Goal: Entertainment & Leisure: Consume media (video, audio)

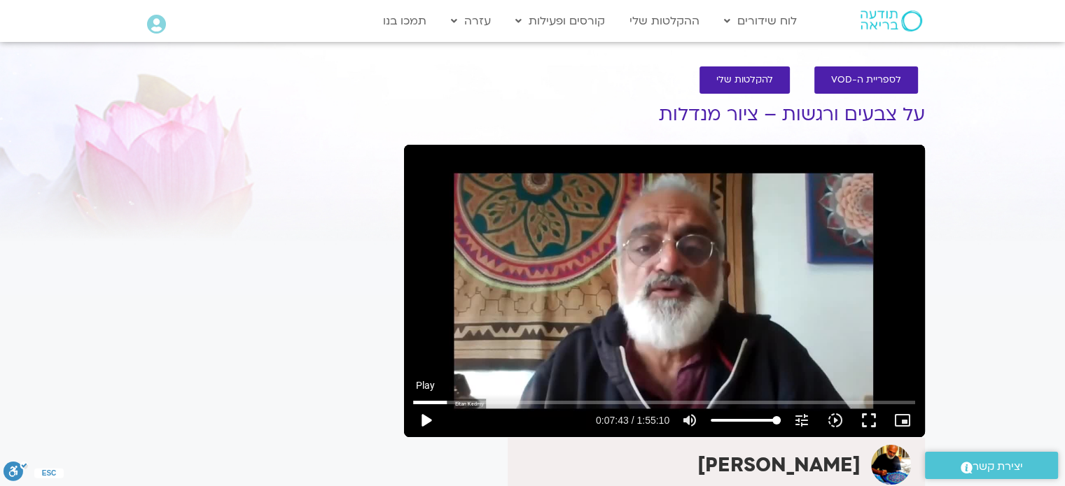
click at [427, 419] on button "play_arrow" at bounding box center [426, 421] width 34 height 34
click at [465, 402] on input "Seek" at bounding box center [664, 402] width 502 height 8
click at [473, 400] on input "Seek" at bounding box center [664, 402] width 502 height 8
click at [428, 417] on button "pause" at bounding box center [426, 421] width 34 height 34
click at [425, 419] on button "play_arrow" at bounding box center [426, 421] width 34 height 34
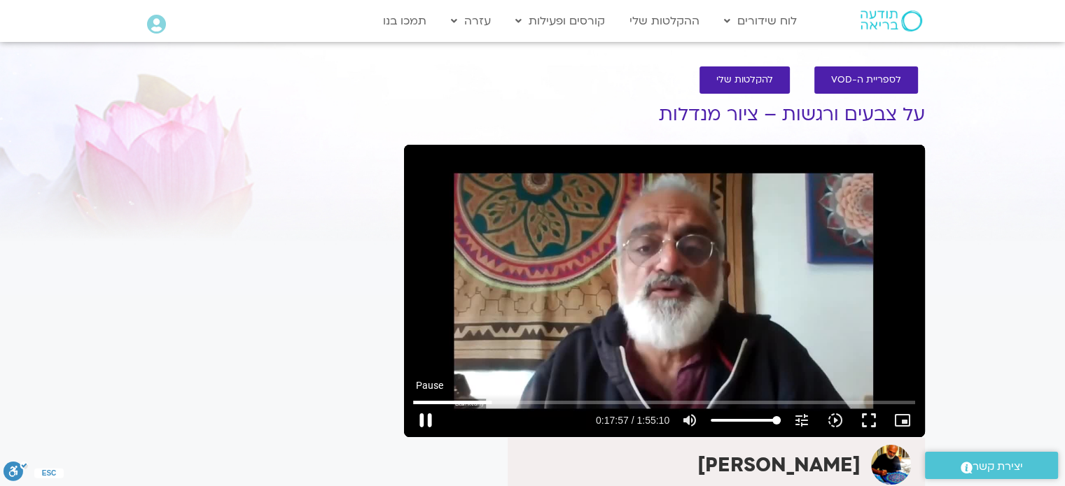
click at [428, 417] on button "pause" at bounding box center [426, 421] width 34 height 34
type input "1078.274396"
click at [427, 417] on button "play_arrow" at bounding box center [426, 421] width 34 height 34
click at [426, 414] on button "pause" at bounding box center [426, 421] width 34 height 34
click at [424, 416] on button "play_arrow" at bounding box center [426, 421] width 34 height 34
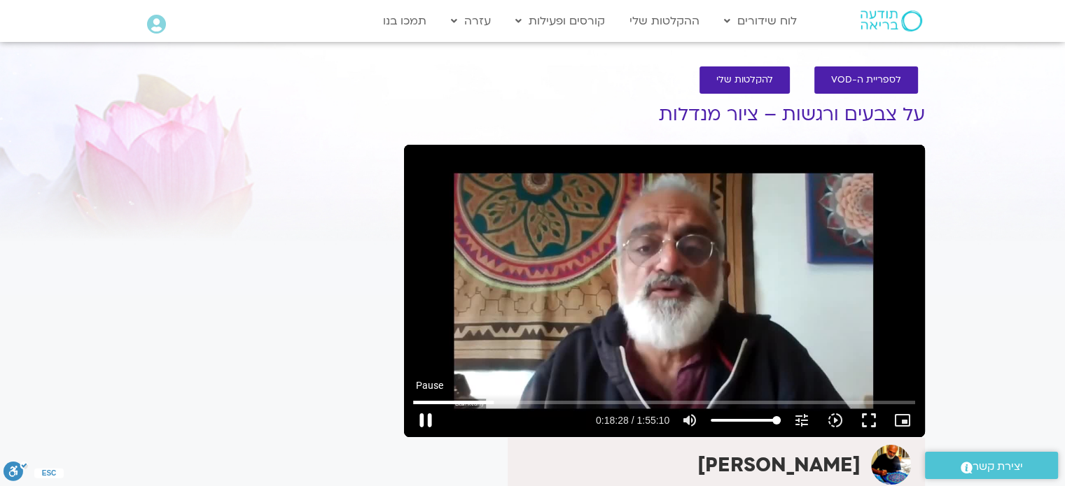
click at [425, 419] on button "pause" at bounding box center [426, 421] width 34 height 34
click at [426, 419] on button "play_arrow" at bounding box center [426, 421] width 34 height 34
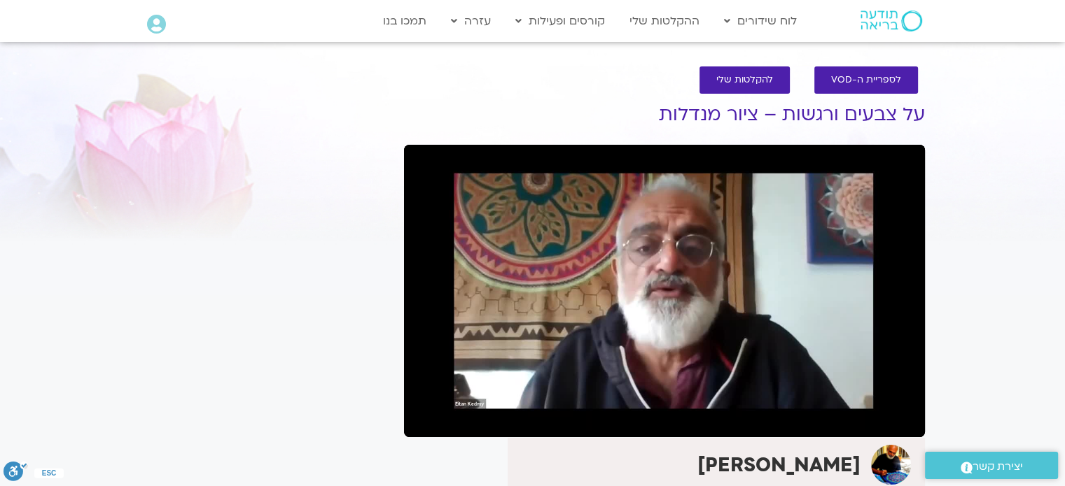
click at [426, 419] on button "pause" at bounding box center [426, 421] width 34 height 34
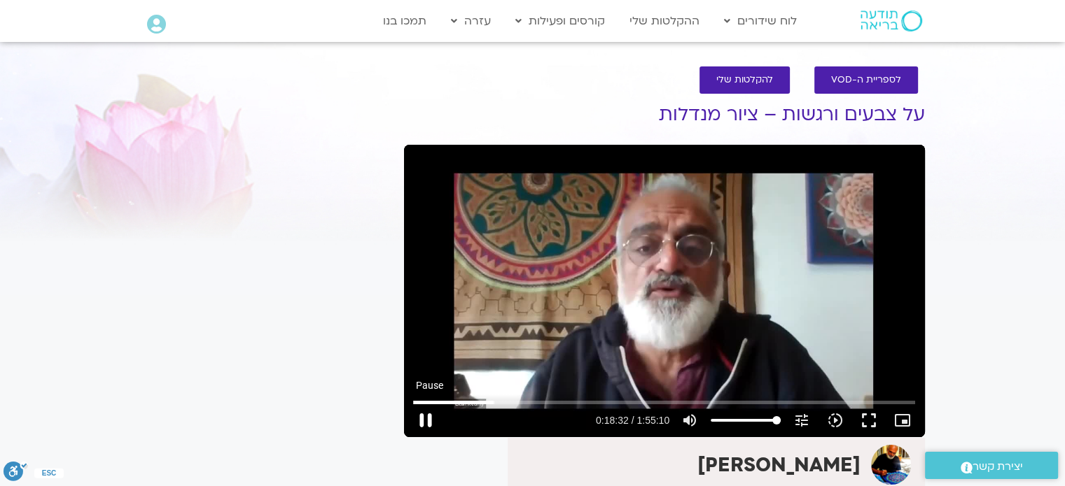
click at [426, 416] on button "pause" at bounding box center [426, 421] width 34 height 34
click at [426, 420] on button "play_arrow" at bounding box center [426, 421] width 34 height 34
click at [424, 418] on button "pause" at bounding box center [426, 421] width 34 height 34
click at [424, 419] on button "play_arrow" at bounding box center [426, 421] width 34 height 34
click at [425, 417] on button "pause" at bounding box center [426, 421] width 34 height 34
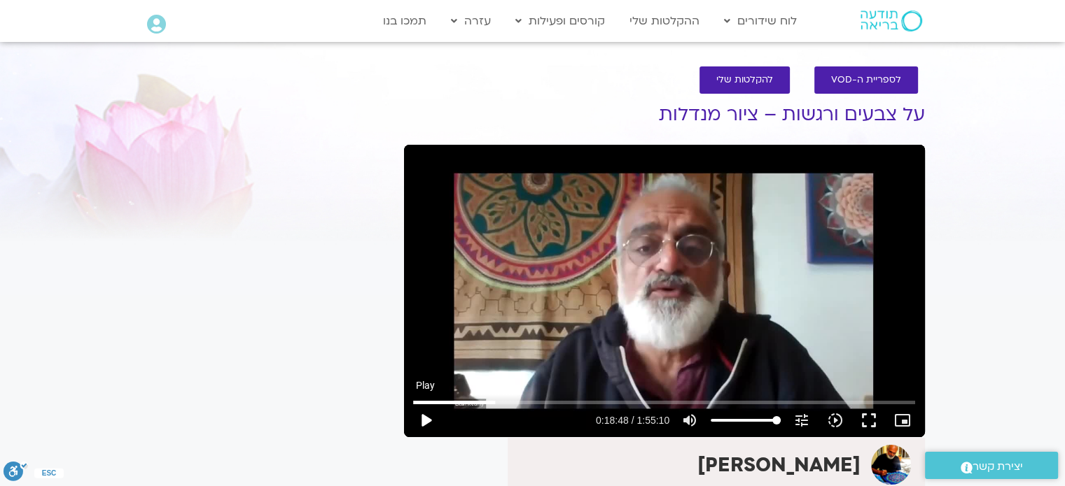
click at [428, 419] on button "play_arrow" at bounding box center [426, 421] width 34 height 34
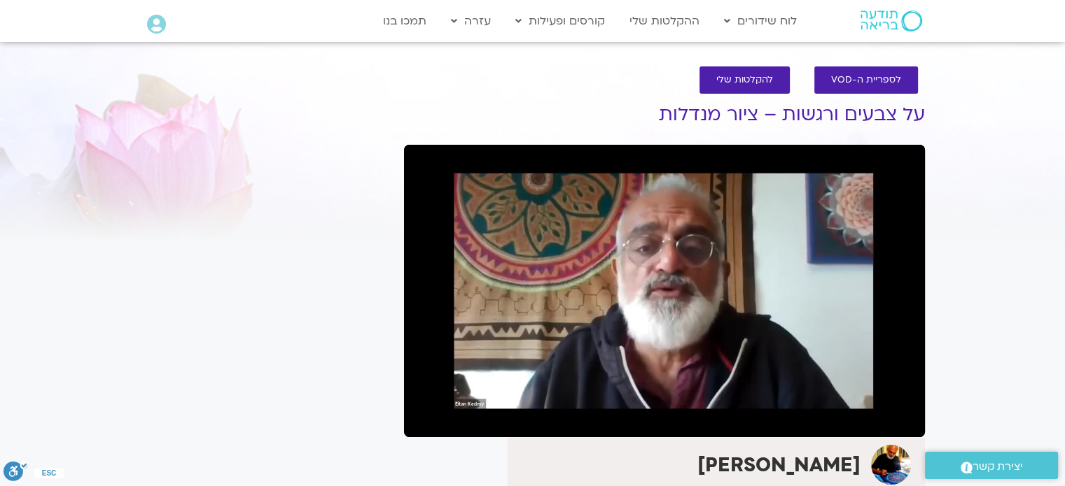
click at [428, 419] on button "pause" at bounding box center [426, 421] width 34 height 34
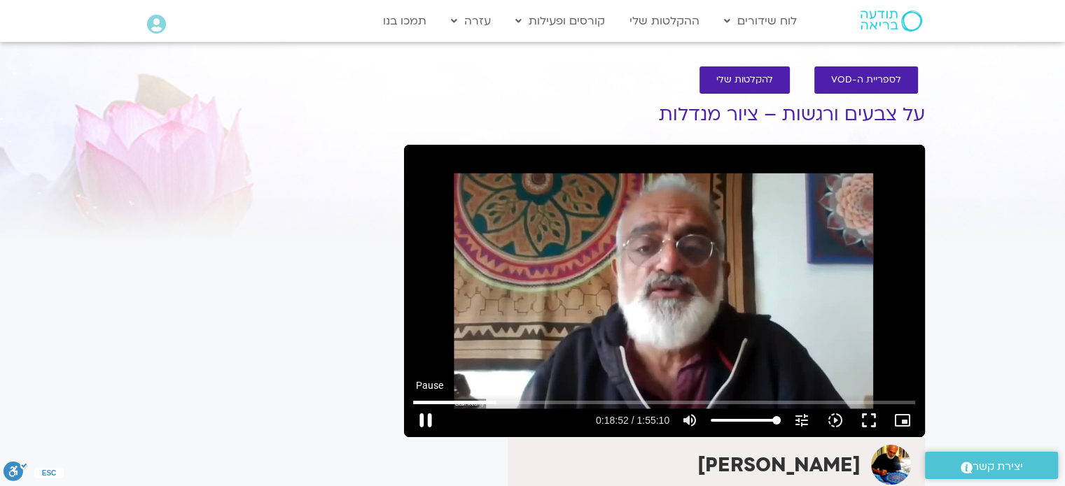
click at [422, 419] on button "pause" at bounding box center [426, 421] width 34 height 34
click at [421, 422] on button "play_arrow" at bounding box center [426, 421] width 34 height 34
click at [426, 415] on button "pause" at bounding box center [426, 421] width 34 height 34
click at [426, 418] on button "play_arrow" at bounding box center [426, 421] width 34 height 34
click at [425, 417] on button "pause" at bounding box center [426, 421] width 34 height 34
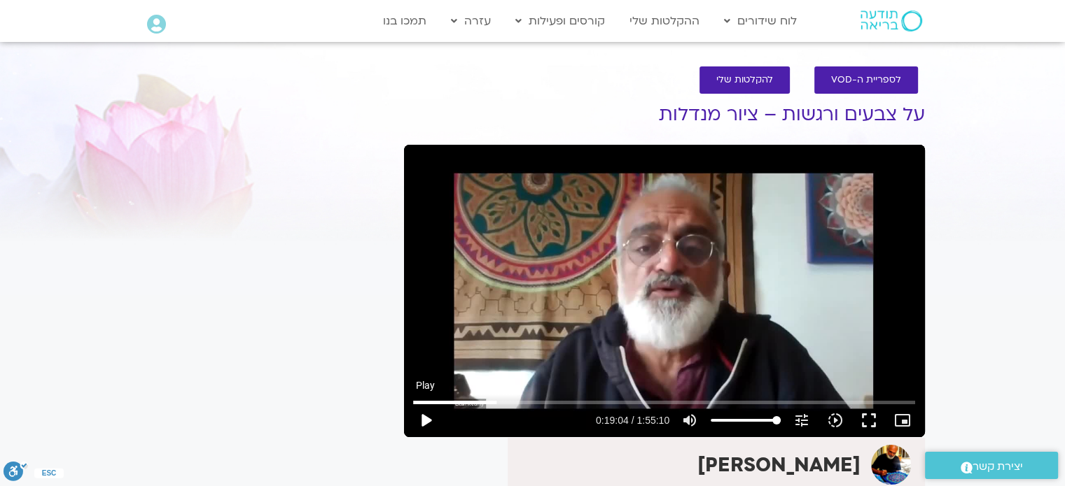
click at [426, 418] on button "play_arrow" at bounding box center [426, 421] width 34 height 34
click at [426, 418] on button "pause" at bounding box center [426, 421] width 34 height 34
click at [423, 419] on button "play_arrow" at bounding box center [426, 421] width 34 height 34
click at [425, 418] on button "pause" at bounding box center [426, 421] width 34 height 34
click at [425, 422] on button "play_arrow" at bounding box center [426, 421] width 34 height 34
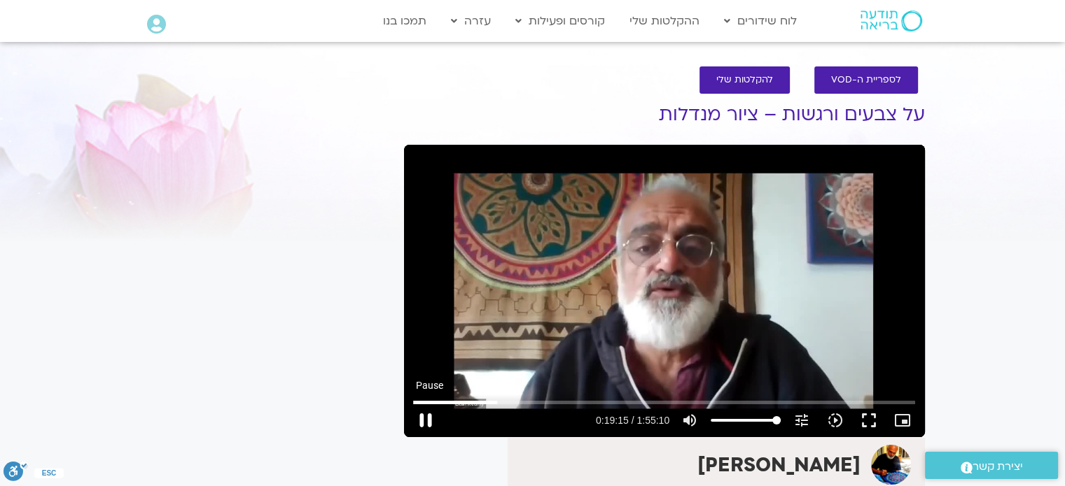
click at [425, 416] on button "pause" at bounding box center [426, 421] width 34 height 34
click at [425, 420] on button "play_arrow" at bounding box center [426, 421] width 34 height 34
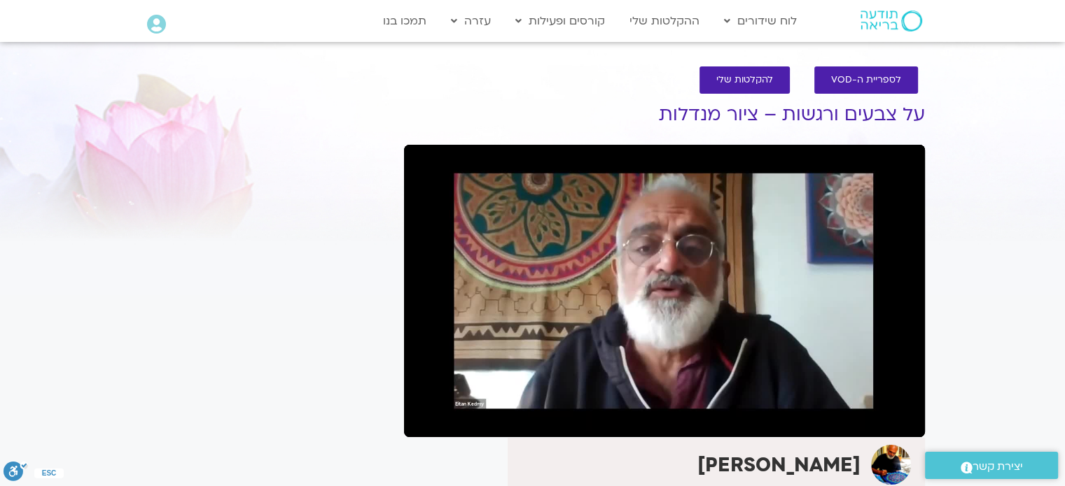
click at [425, 420] on button "pause" at bounding box center [426, 421] width 34 height 34
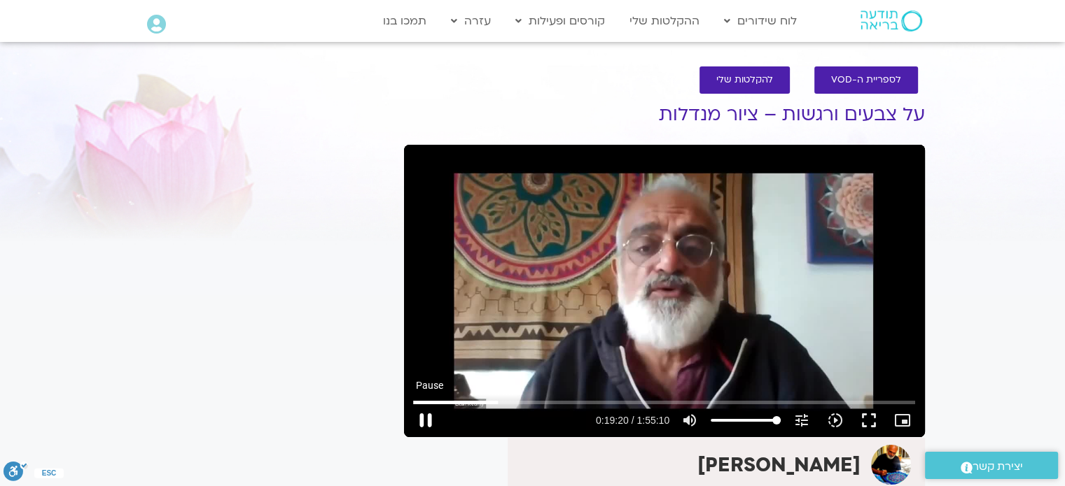
click at [425, 415] on button "pause" at bounding box center [426, 421] width 34 height 34
click at [426, 416] on button "play_arrow" at bounding box center [426, 421] width 34 height 34
click at [426, 416] on button "pause" at bounding box center [426, 421] width 34 height 34
click at [426, 419] on button "play_arrow" at bounding box center [426, 421] width 34 height 34
click at [426, 416] on button "pause" at bounding box center [426, 421] width 34 height 34
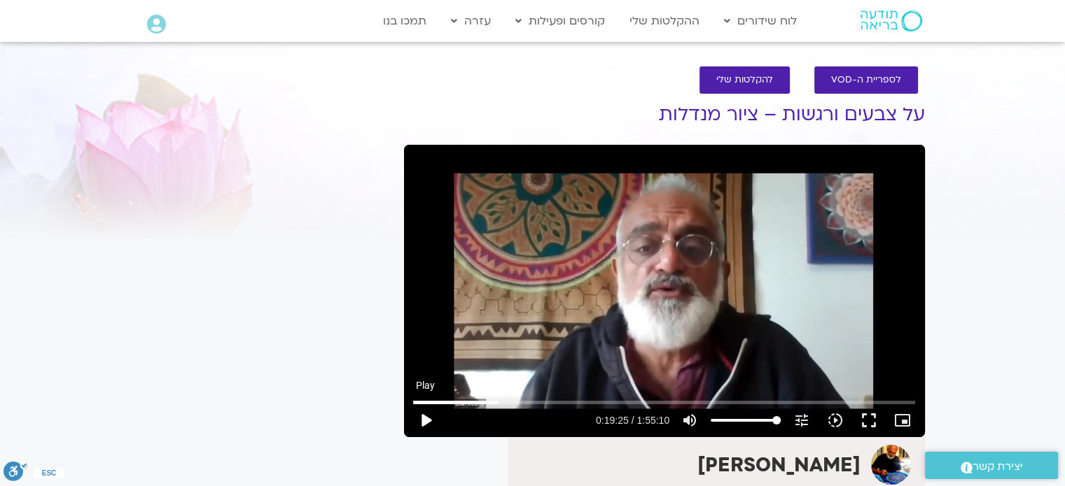
click at [426, 420] on button "play_arrow" at bounding box center [426, 421] width 34 height 34
click at [426, 419] on button "pause" at bounding box center [426, 421] width 34 height 34
click at [427, 423] on button "play_arrow" at bounding box center [426, 421] width 34 height 34
click at [426, 419] on button "pause" at bounding box center [426, 421] width 34 height 34
click at [426, 420] on button "play_arrow" at bounding box center [426, 421] width 34 height 34
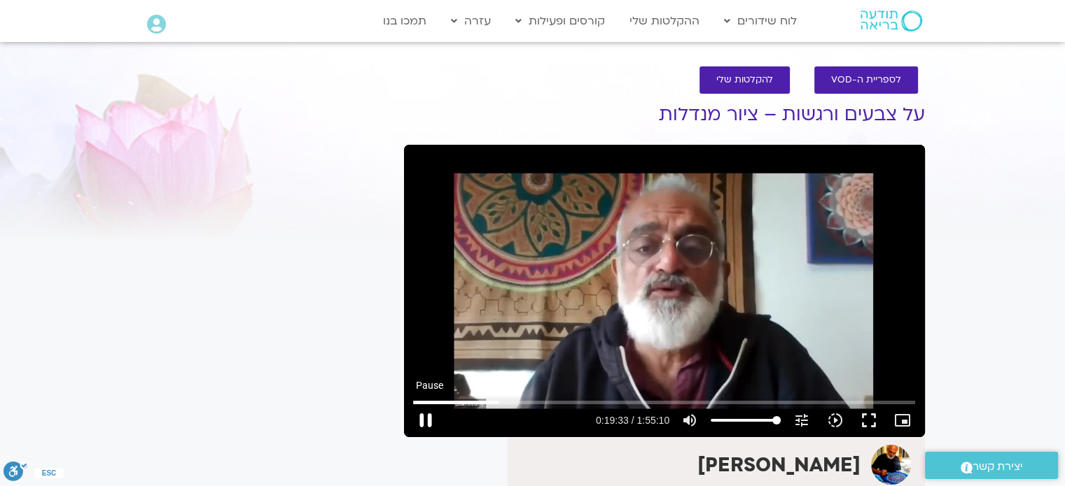
click at [426, 419] on button "pause" at bounding box center [426, 421] width 34 height 34
click at [425, 419] on button "play_arrow" at bounding box center [426, 421] width 34 height 34
click at [425, 419] on button "pause" at bounding box center [426, 421] width 34 height 34
click at [424, 419] on button "play_arrow" at bounding box center [426, 421] width 34 height 34
click at [425, 418] on button "pause" at bounding box center [426, 421] width 34 height 34
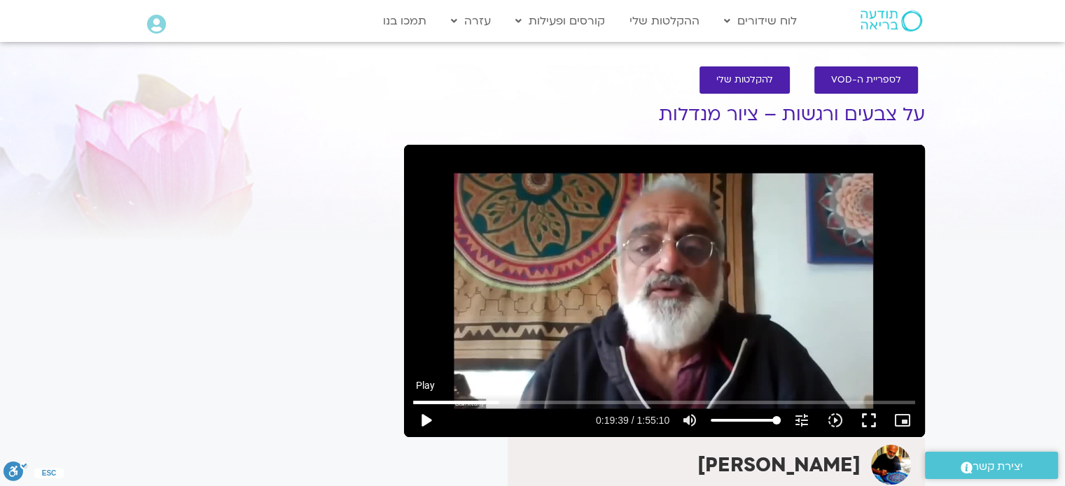
click at [428, 419] on button "play_arrow" at bounding box center [426, 421] width 34 height 34
click at [426, 419] on button "pause" at bounding box center [426, 421] width 34 height 34
click at [426, 420] on button "play_arrow" at bounding box center [426, 421] width 34 height 34
click at [426, 416] on button "pause" at bounding box center [426, 421] width 34 height 34
click at [426, 419] on button "play_arrow" at bounding box center [426, 421] width 34 height 34
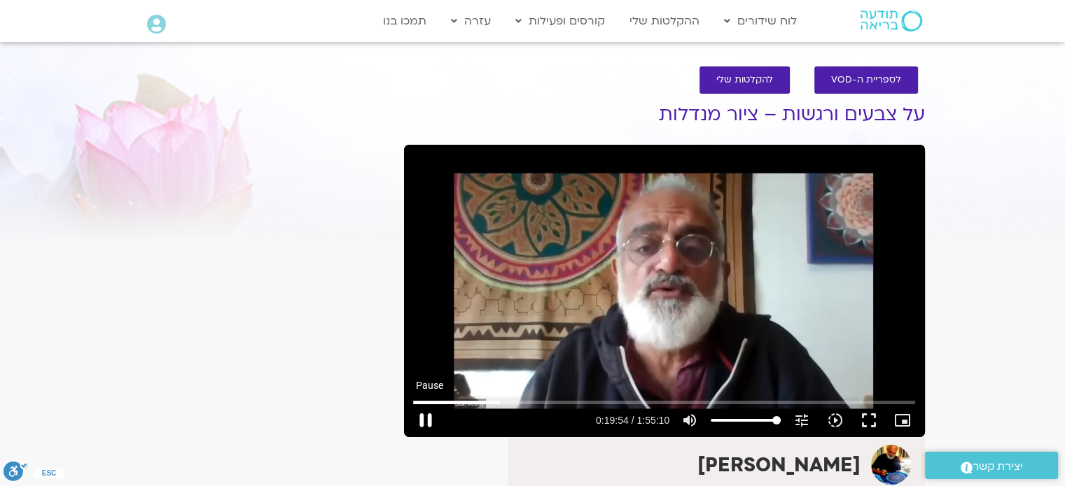
click at [424, 417] on button "pause" at bounding box center [426, 421] width 34 height 34
click at [424, 422] on button "play_arrow" at bounding box center [426, 421] width 34 height 34
click at [424, 422] on button "pause" at bounding box center [426, 421] width 34 height 34
click at [423, 420] on button "play_arrow" at bounding box center [426, 421] width 34 height 34
click at [423, 414] on button "pause" at bounding box center [426, 421] width 34 height 34
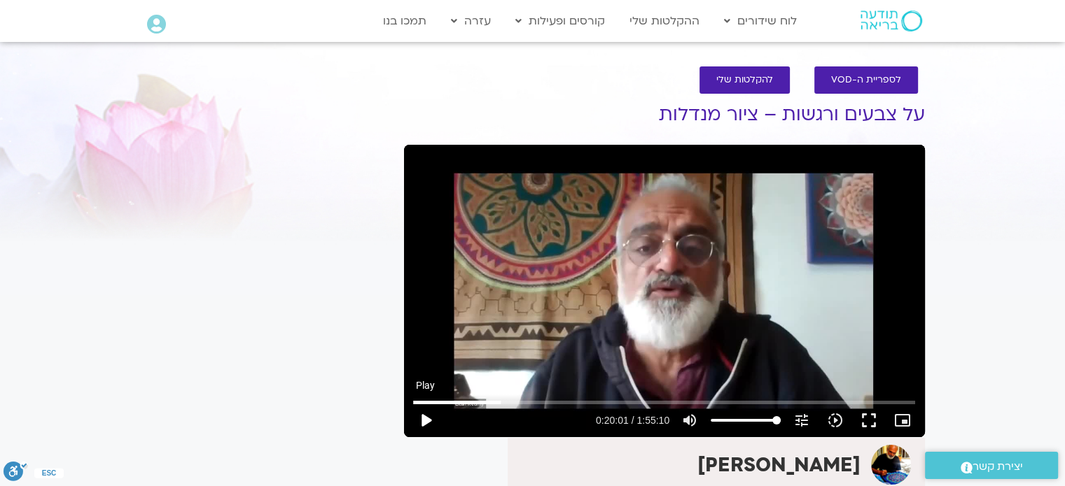
click at [423, 419] on button "play_arrow" at bounding box center [426, 421] width 34 height 34
click at [426, 420] on button "pause" at bounding box center [426, 421] width 34 height 34
click at [426, 422] on button "play_arrow" at bounding box center [426, 421] width 34 height 34
click at [426, 419] on button "pause" at bounding box center [426, 421] width 34 height 34
click at [426, 421] on button "play_arrow" at bounding box center [426, 421] width 34 height 34
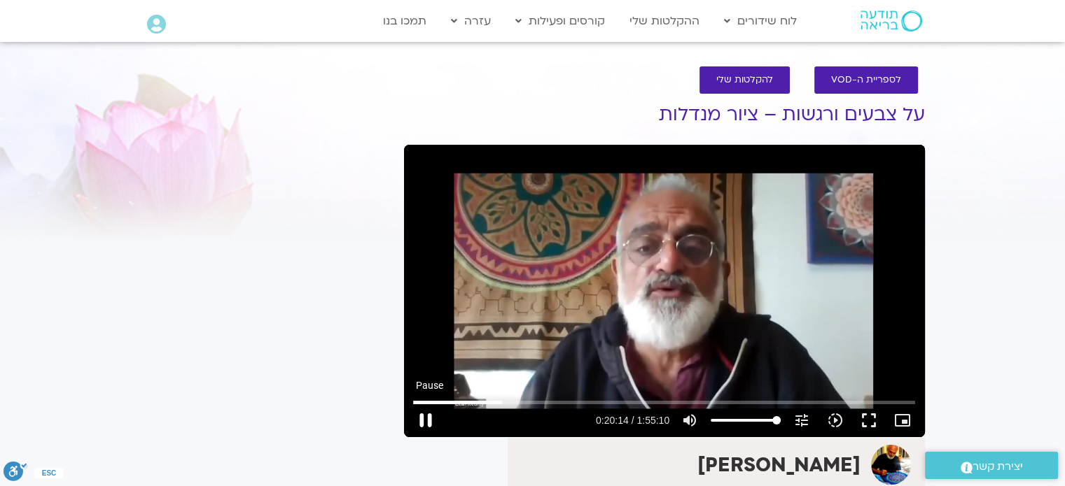
click at [426, 416] on button "pause" at bounding box center [426, 421] width 34 height 34
click at [426, 421] on button "play_arrow" at bounding box center [426, 421] width 34 height 34
click at [426, 417] on button "pause" at bounding box center [426, 421] width 34 height 34
click at [426, 420] on button "play_arrow" at bounding box center [426, 421] width 34 height 34
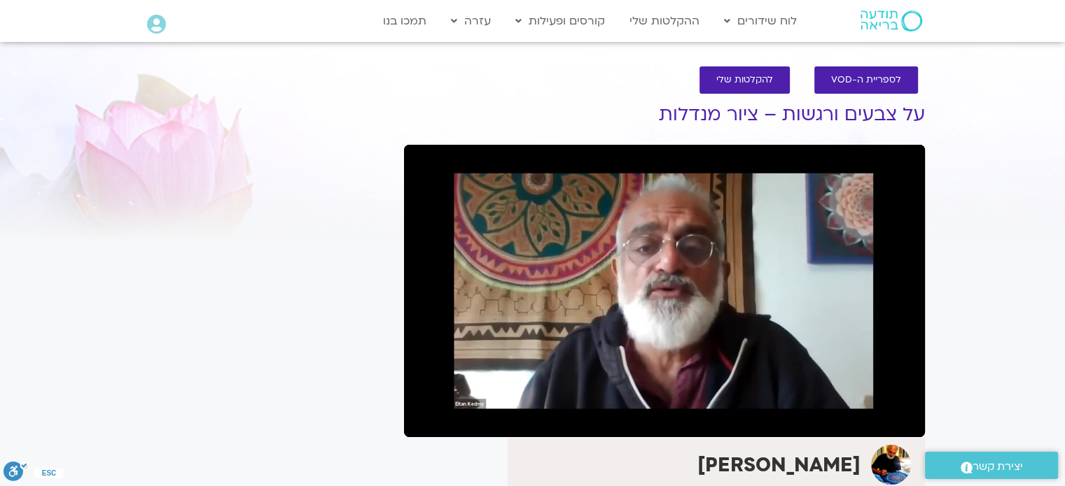
click at [426, 420] on button "pause" at bounding box center [426, 421] width 34 height 34
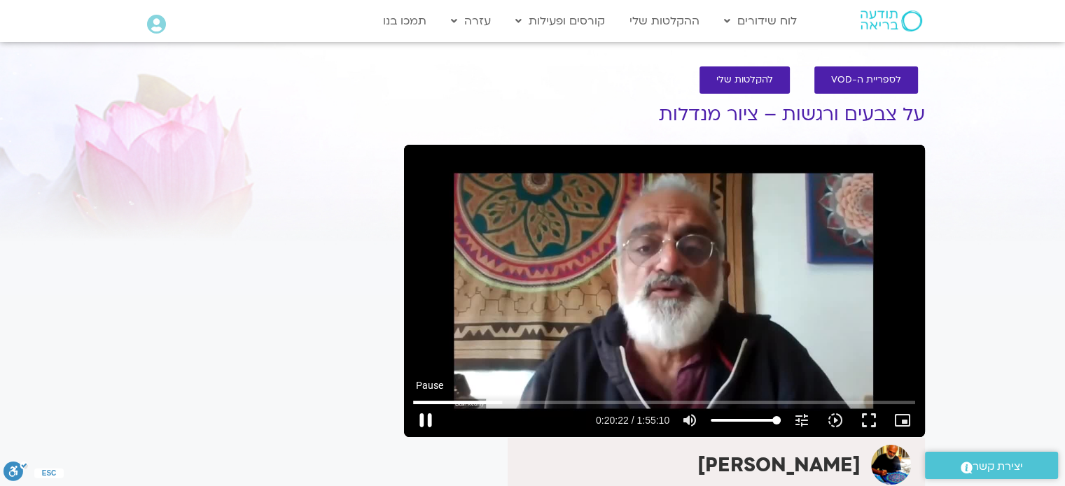
click at [426, 423] on button "pause" at bounding box center [426, 421] width 34 height 34
click at [426, 423] on button "play_arrow" at bounding box center [426, 421] width 34 height 34
click at [426, 416] on button "pause" at bounding box center [426, 421] width 34 height 34
click at [427, 416] on button "play_arrow" at bounding box center [426, 421] width 34 height 34
click at [425, 416] on button "pause" at bounding box center [426, 421] width 34 height 34
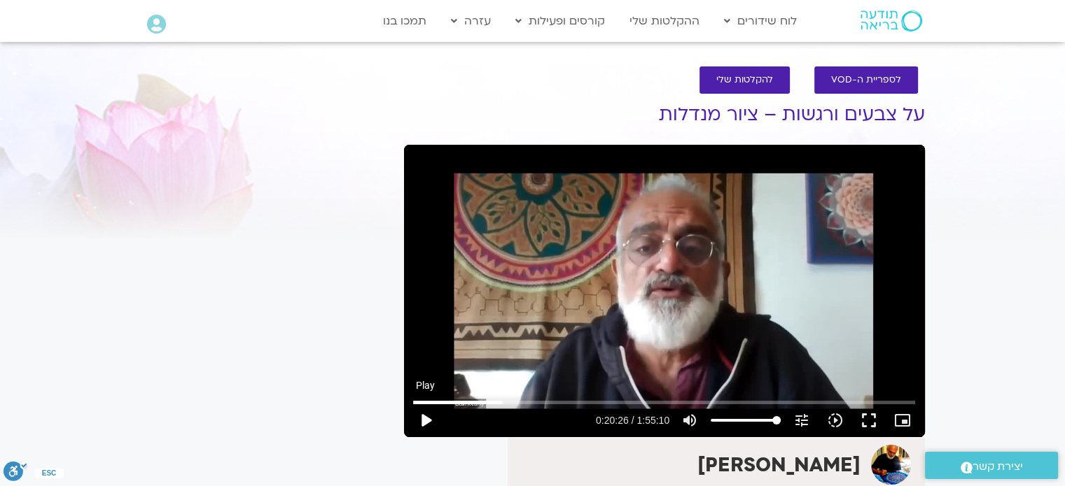
click at [423, 419] on button "play_arrow" at bounding box center [426, 421] width 34 height 34
click at [428, 419] on button "pause" at bounding box center [426, 421] width 34 height 34
click at [427, 419] on button "play_arrow" at bounding box center [426, 421] width 34 height 34
click at [425, 419] on button "pause" at bounding box center [426, 421] width 34 height 34
click at [424, 419] on button "play_arrow" at bounding box center [426, 421] width 34 height 34
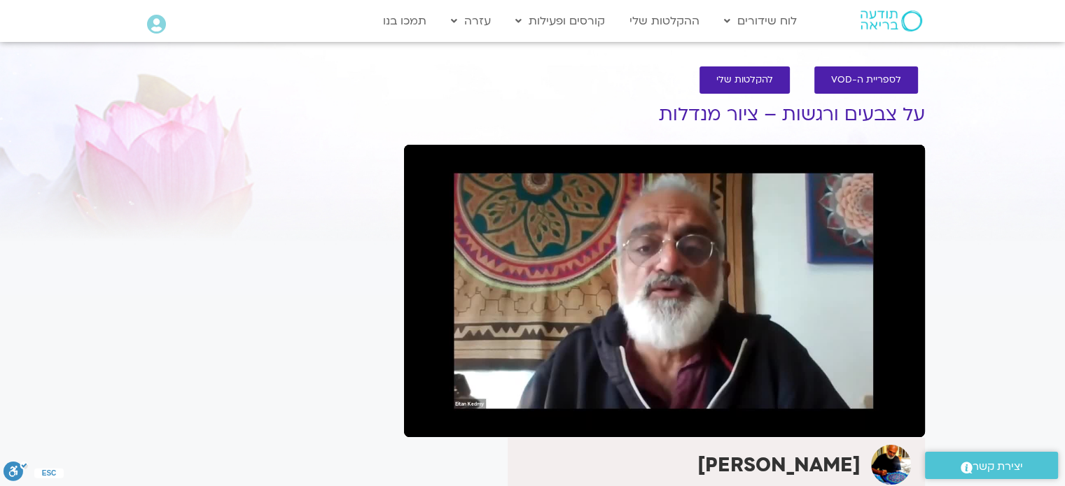
click at [424, 419] on button "pause" at bounding box center [426, 421] width 34 height 34
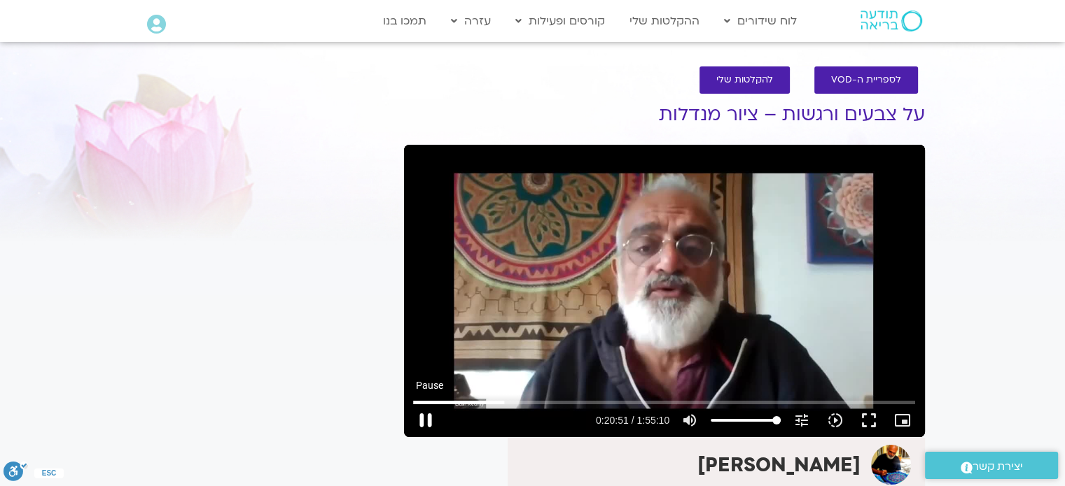
click at [430, 416] on button "pause" at bounding box center [426, 421] width 34 height 34
click at [429, 419] on button "play_arrow" at bounding box center [426, 421] width 34 height 34
click at [426, 416] on button "pause" at bounding box center [426, 421] width 34 height 34
click at [426, 418] on button "play_arrow" at bounding box center [426, 421] width 34 height 34
click at [426, 418] on button "pause" at bounding box center [426, 421] width 34 height 34
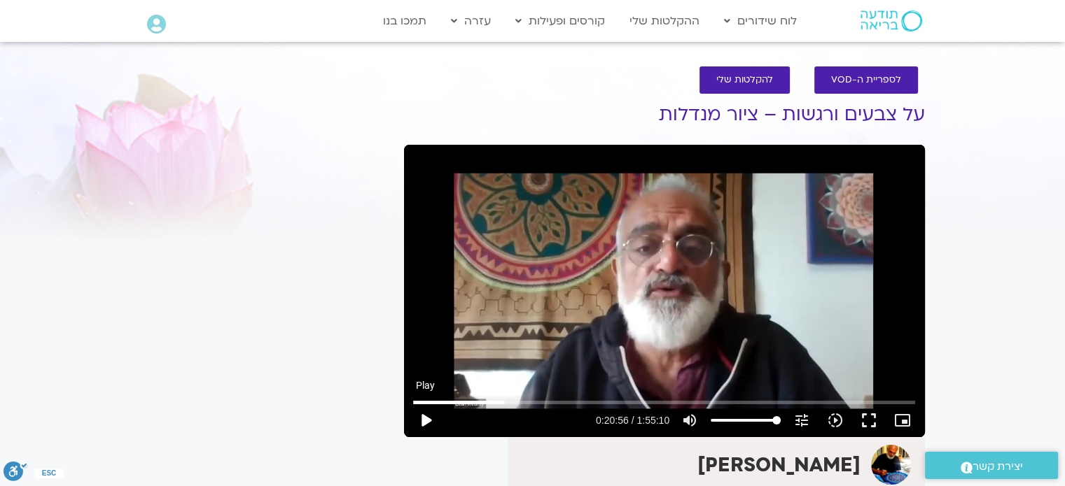
click at [426, 419] on button "play_arrow" at bounding box center [426, 421] width 34 height 34
click at [428, 419] on button "pause" at bounding box center [426, 421] width 34 height 34
click at [426, 421] on button "play_arrow" at bounding box center [426, 421] width 34 height 34
click at [426, 421] on button "pause" at bounding box center [426, 421] width 34 height 34
click at [426, 422] on button "play_arrow" at bounding box center [426, 421] width 34 height 34
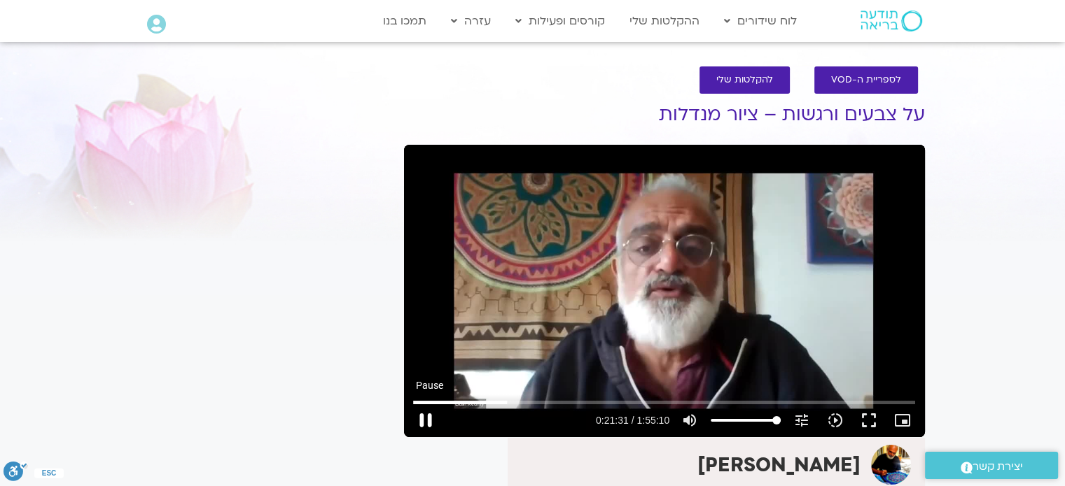
click at [425, 416] on button "pause" at bounding box center [426, 421] width 34 height 34
click at [426, 422] on button "play_arrow" at bounding box center [426, 421] width 34 height 34
click at [425, 419] on button "pause" at bounding box center [426, 421] width 34 height 34
click at [425, 423] on button "play_arrow" at bounding box center [426, 421] width 34 height 34
click at [425, 422] on button "pause" at bounding box center [426, 421] width 34 height 34
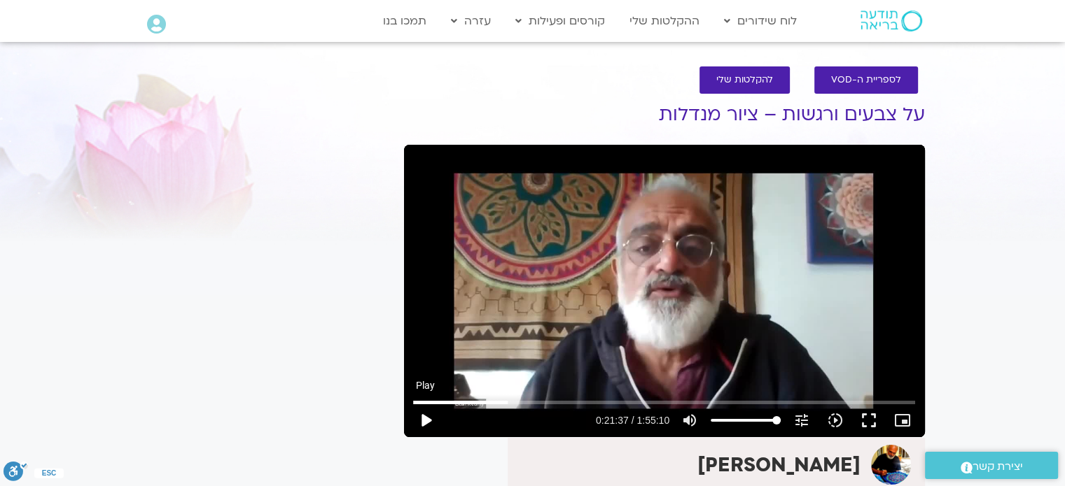
click at [424, 422] on button "play_arrow" at bounding box center [426, 421] width 34 height 34
click at [426, 419] on button "pause" at bounding box center [426, 421] width 34 height 34
click at [426, 419] on button "play_arrow" at bounding box center [426, 421] width 34 height 34
click at [427, 419] on button "pause" at bounding box center [426, 421] width 34 height 34
click at [428, 422] on button "play_arrow" at bounding box center [426, 421] width 34 height 34
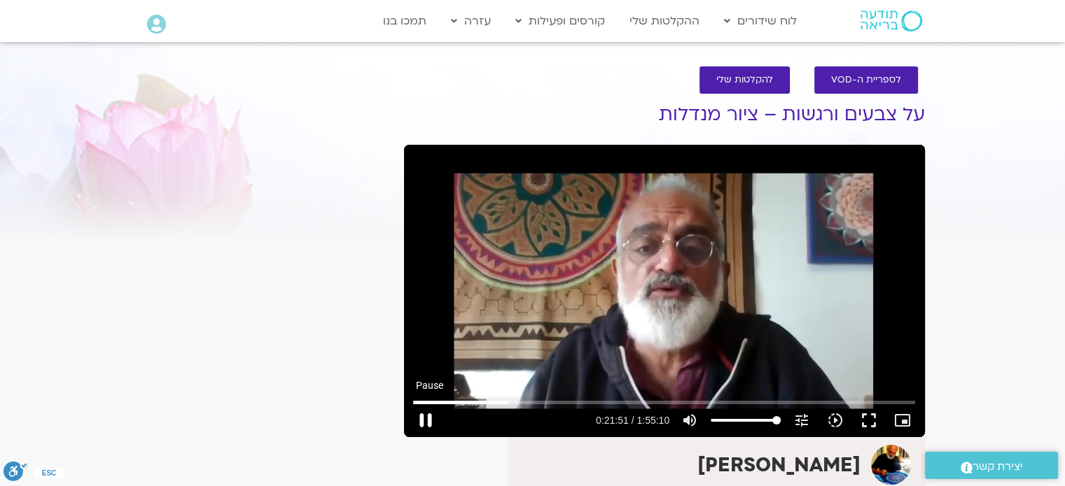
click at [423, 418] on button "pause" at bounding box center [426, 421] width 34 height 34
click at [427, 424] on button "play_arrow" at bounding box center [426, 421] width 34 height 34
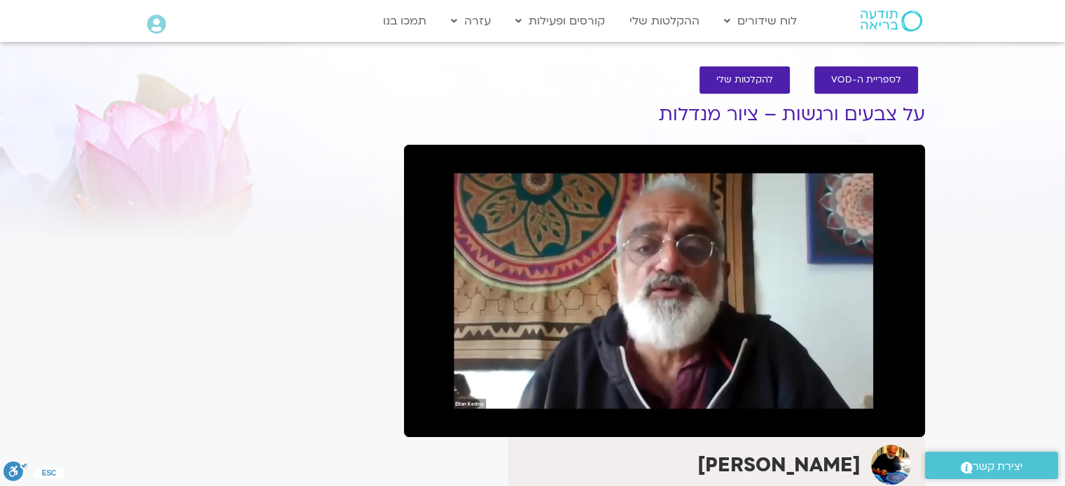
click at [424, 417] on button "pause" at bounding box center [426, 421] width 34 height 34
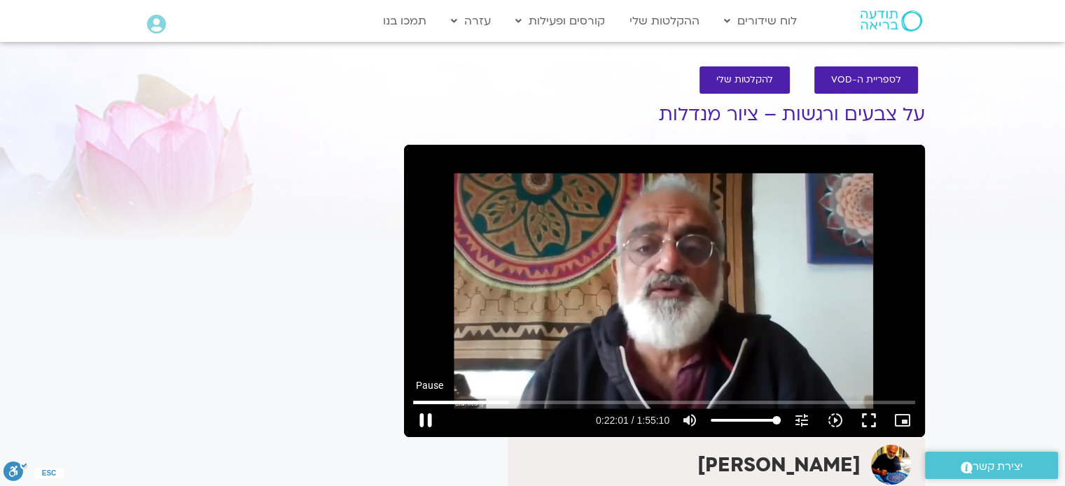
click at [422, 414] on button "pause" at bounding box center [426, 421] width 34 height 34
click at [424, 421] on button "play_arrow" at bounding box center [426, 421] width 34 height 34
click at [426, 416] on button "pause" at bounding box center [426, 421] width 34 height 34
click at [428, 416] on button "play_arrow" at bounding box center [426, 421] width 34 height 34
click at [426, 418] on button "pause" at bounding box center [426, 421] width 34 height 34
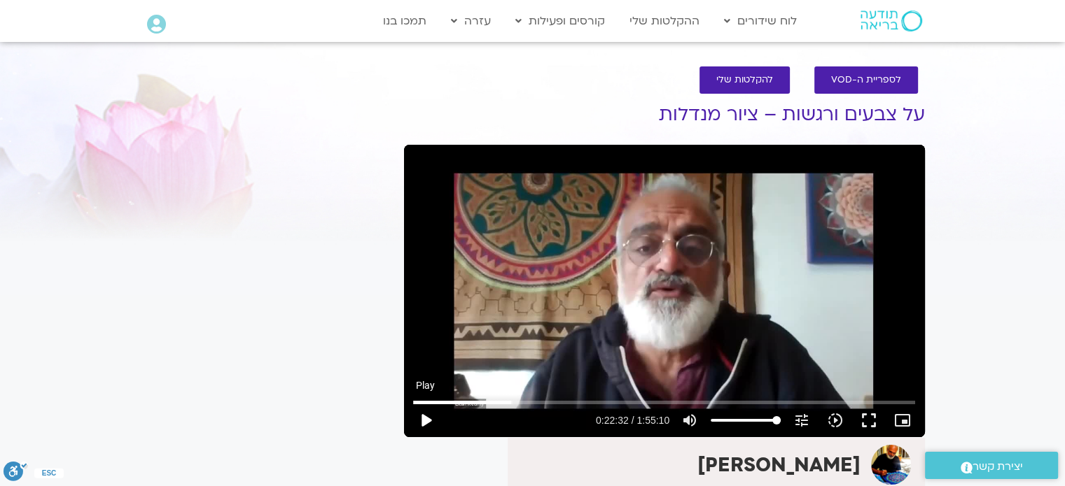
click at [426, 424] on button "play_arrow" at bounding box center [426, 421] width 34 height 34
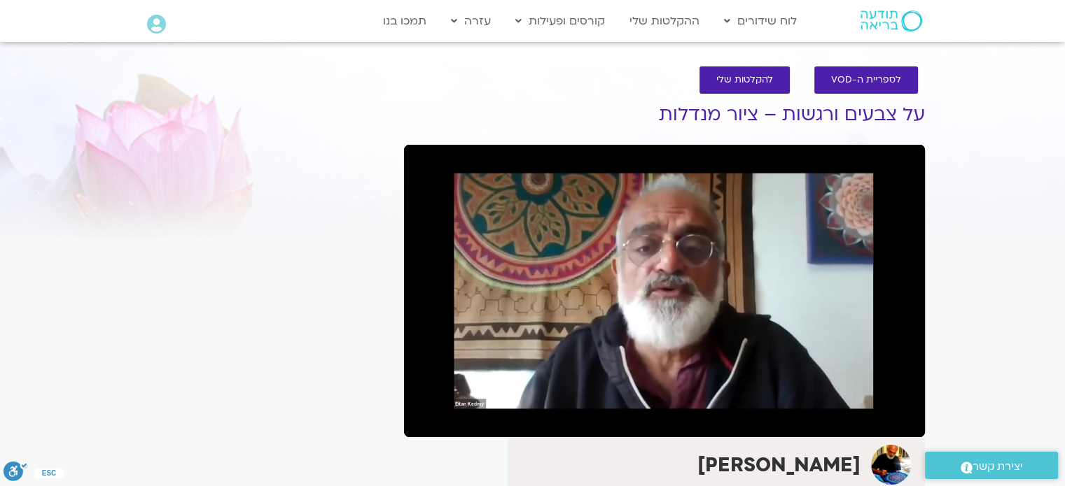
click at [423, 418] on button "pause" at bounding box center [426, 421] width 34 height 34
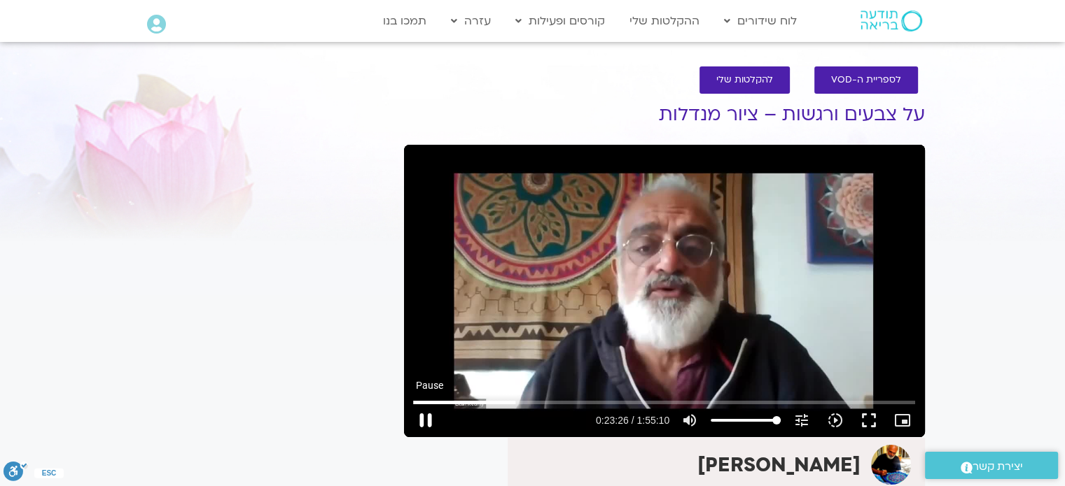
click at [423, 417] on button "pause" at bounding box center [426, 421] width 34 height 34
click at [426, 423] on button "play_arrow" at bounding box center [426, 421] width 34 height 34
click at [425, 414] on button "pause" at bounding box center [426, 421] width 34 height 34
click at [424, 419] on button "play_arrow" at bounding box center [426, 421] width 34 height 34
click at [428, 418] on button "pause" at bounding box center [426, 421] width 34 height 34
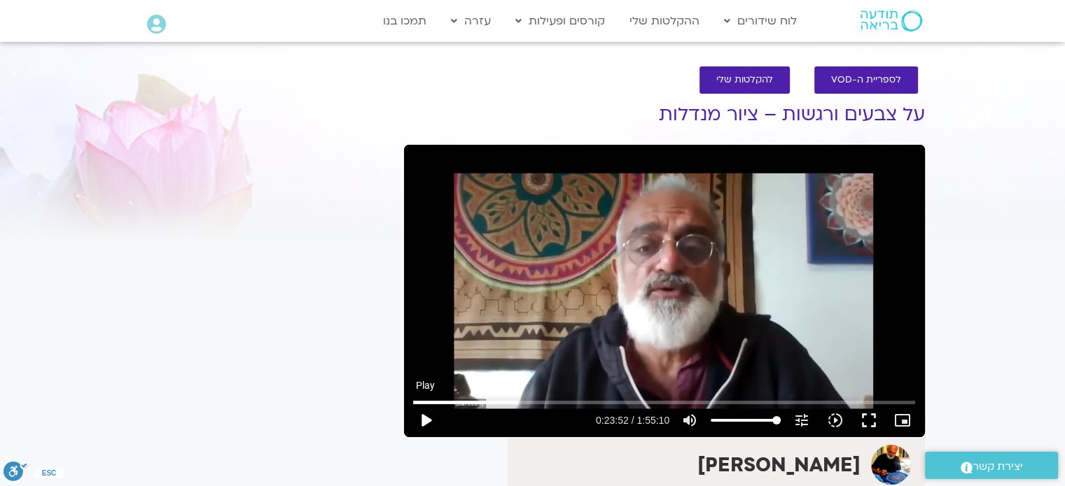
click at [430, 417] on button "play_arrow" at bounding box center [426, 421] width 34 height 34
click at [424, 415] on button "pause" at bounding box center [426, 421] width 34 height 34
click at [424, 415] on button "play_arrow" at bounding box center [426, 421] width 34 height 34
click at [423, 418] on button "pause" at bounding box center [426, 421] width 34 height 34
click at [426, 419] on button "play_arrow" at bounding box center [426, 421] width 34 height 34
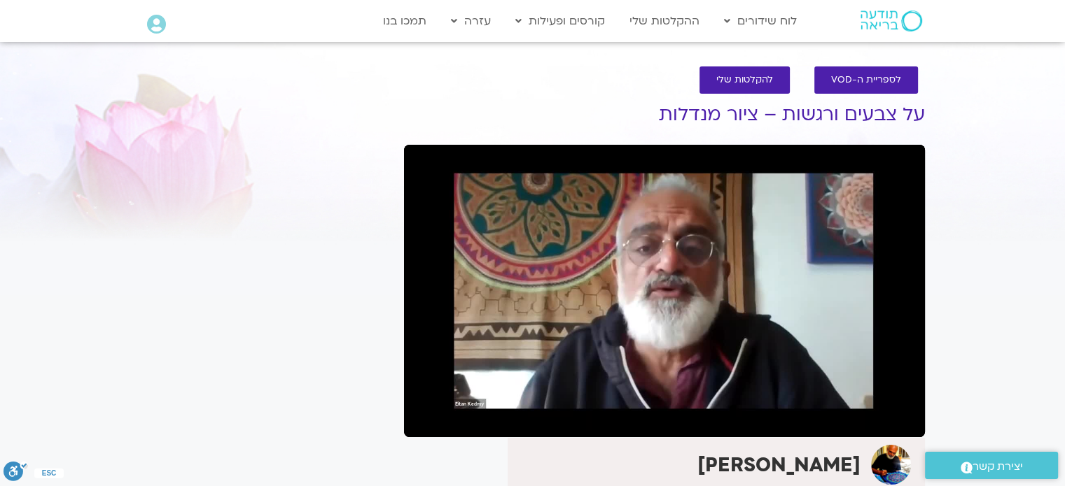
click at [426, 415] on button "pause" at bounding box center [426, 421] width 34 height 34
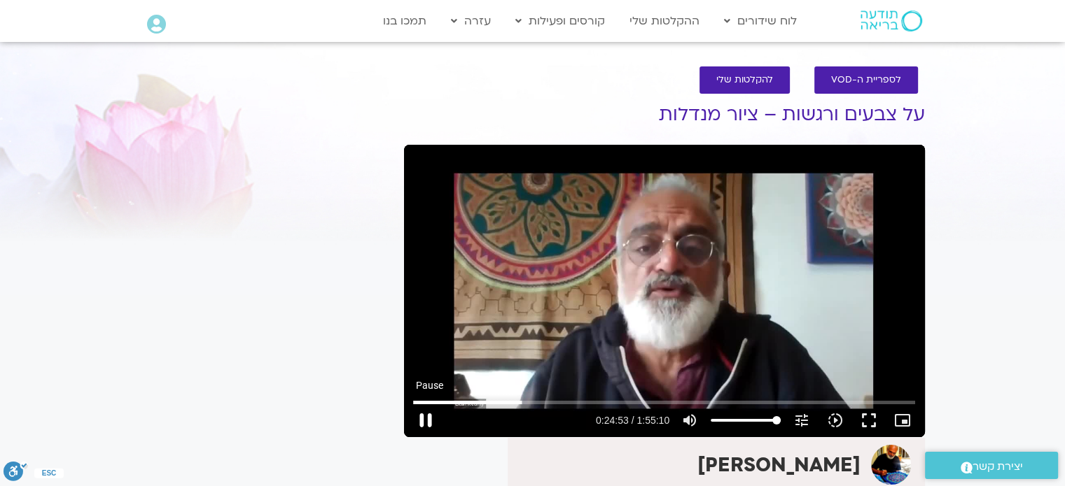
click at [420, 416] on button "pause" at bounding box center [426, 421] width 34 height 34
click at [430, 419] on button "play_arrow" at bounding box center [426, 421] width 34 height 34
click at [426, 412] on button "pause" at bounding box center [426, 421] width 34 height 34
click at [426, 416] on button "play_arrow" at bounding box center [426, 421] width 34 height 34
click at [426, 419] on button "pause" at bounding box center [426, 421] width 34 height 34
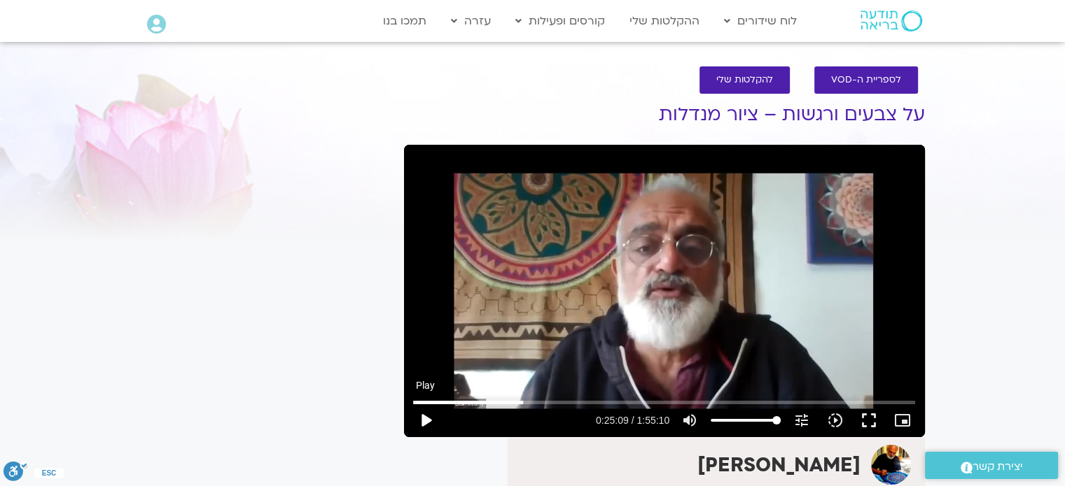
click at [426, 422] on button "play_arrow" at bounding box center [426, 421] width 34 height 34
click at [426, 422] on button "pause" at bounding box center [426, 421] width 34 height 34
click at [425, 422] on button "play_arrow" at bounding box center [426, 421] width 34 height 34
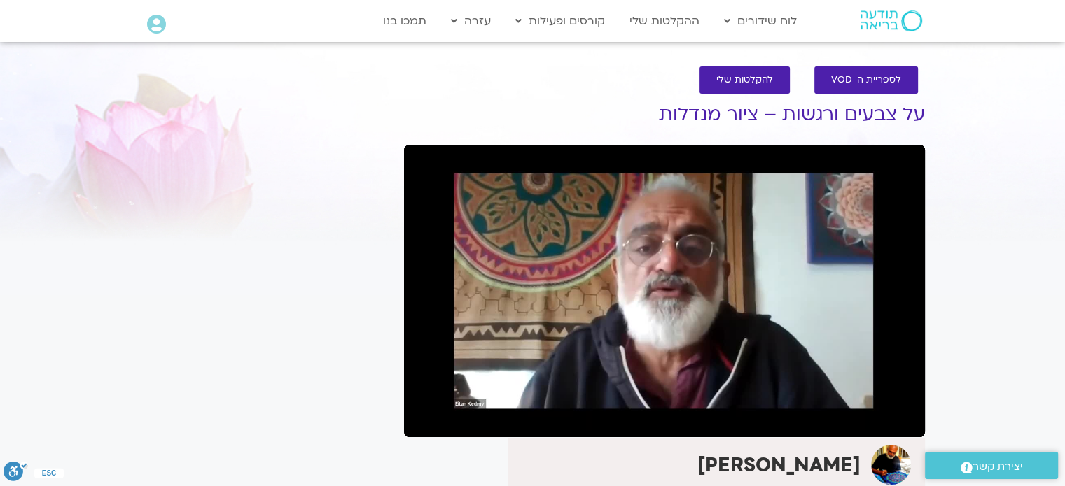
click at [426, 416] on button "pause" at bounding box center [426, 421] width 34 height 34
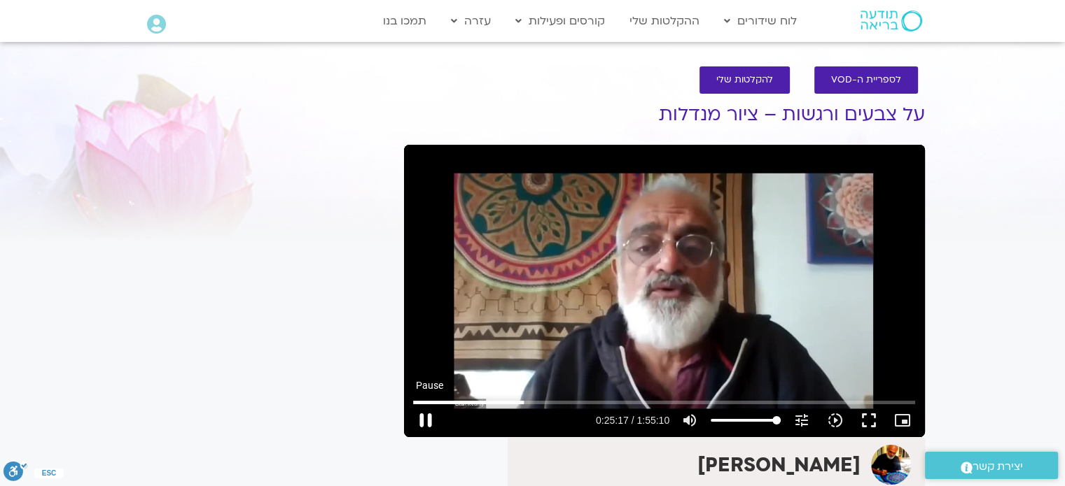
click at [426, 418] on button "pause" at bounding box center [426, 421] width 34 height 34
click at [426, 419] on button "play_arrow" at bounding box center [426, 421] width 34 height 34
click at [427, 414] on button "pause" at bounding box center [426, 421] width 34 height 34
click at [428, 416] on button "play_arrow" at bounding box center [426, 421] width 34 height 34
click at [426, 419] on button "pause" at bounding box center [426, 421] width 34 height 34
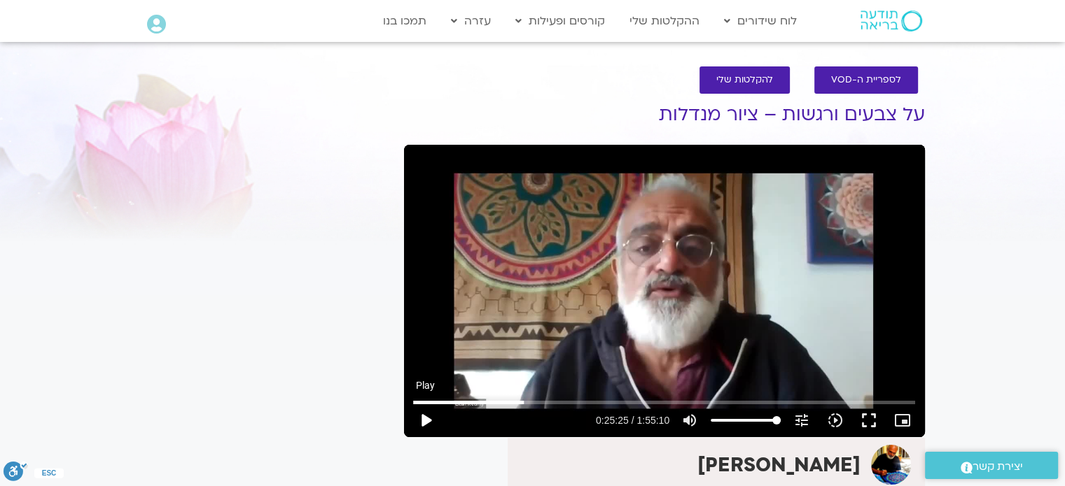
click at [425, 419] on button "play_arrow" at bounding box center [426, 421] width 34 height 34
click at [423, 418] on button "pause" at bounding box center [426, 421] width 34 height 34
click at [423, 420] on button "play_arrow" at bounding box center [426, 421] width 34 height 34
click at [421, 419] on button "pause" at bounding box center [426, 421] width 34 height 34
click at [426, 419] on button "play_arrow" at bounding box center [426, 421] width 34 height 34
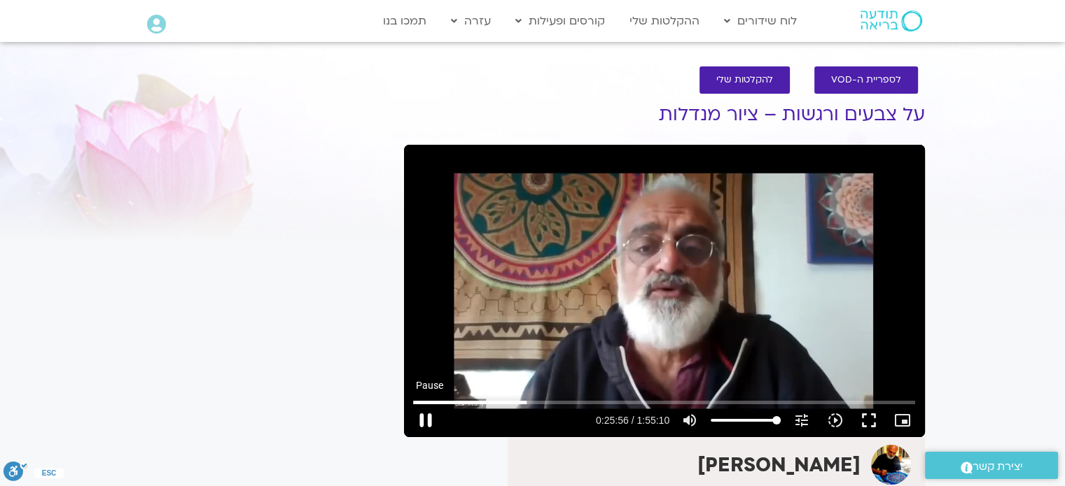
click at [427, 416] on button "pause" at bounding box center [426, 421] width 34 height 34
click at [427, 422] on button "play_arrow" at bounding box center [426, 421] width 34 height 34
click at [426, 418] on button "pause" at bounding box center [426, 421] width 34 height 34
click at [430, 419] on button "play_arrow" at bounding box center [426, 421] width 34 height 34
click at [426, 418] on button "pause" at bounding box center [426, 421] width 34 height 34
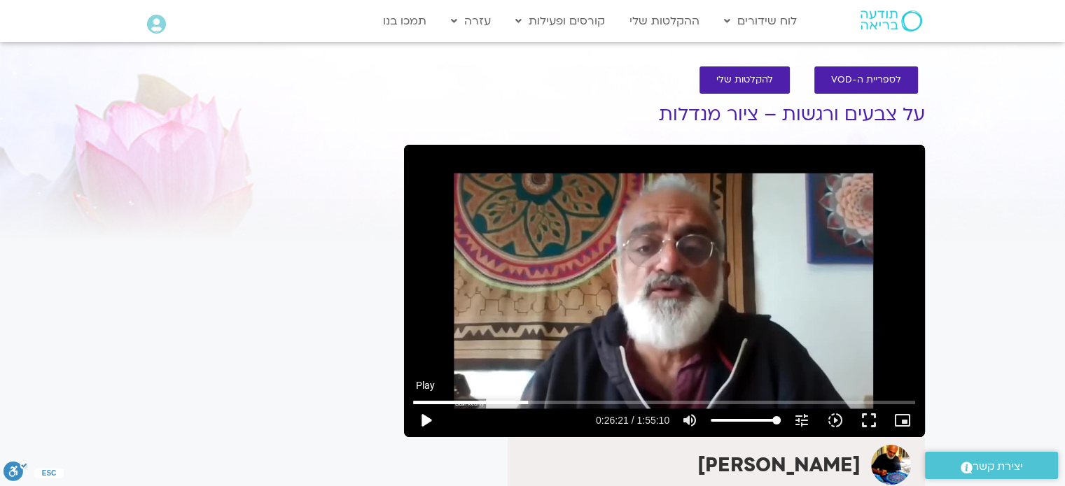
click at [424, 423] on button "play_arrow" at bounding box center [426, 421] width 34 height 34
click at [424, 416] on button "pause" at bounding box center [426, 421] width 34 height 34
click at [423, 419] on button "play_arrow" at bounding box center [426, 421] width 34 height 34
click at [427, 416] on button "pause" at bounding box center [426, 421] width 34 height 34
type input "1593.832515"
